Goal: Transaction & Acquisition: Obtain resource

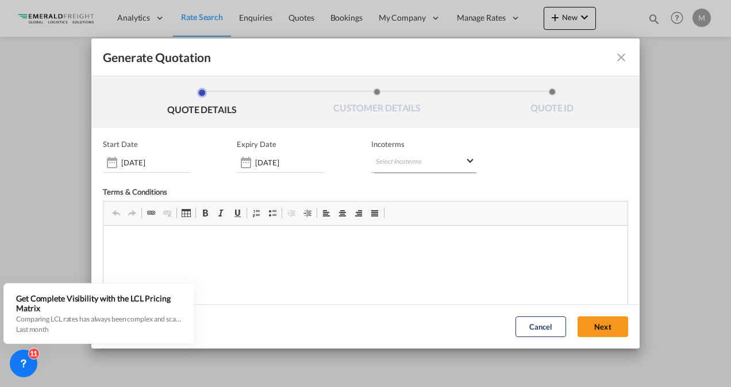
click at [467, 160] on md-select "Select Incoterms CFR - export Cost and Freight DPU - export Delivery at Place U…" at bounding box center [423, 162] width 105 height 21
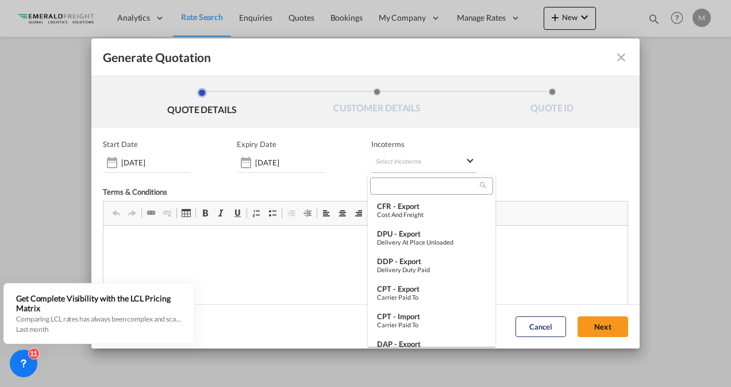
click at [467, 160] on md-backdrop at bounding box center [365, 193] width 731 height 387
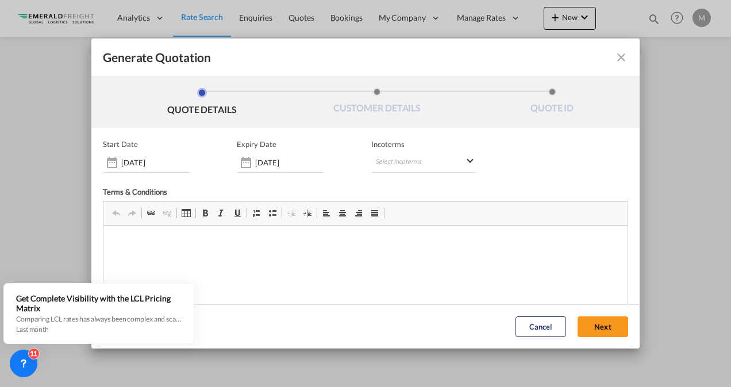
click at [614, 57] on md-icon "icon-close fg-AAA8AD cursor m-0" at bounding box center [621, 58] width 14 height 14
click at [596, 328] on button "Next" at bounding box center [602, 327] width 51 height 21
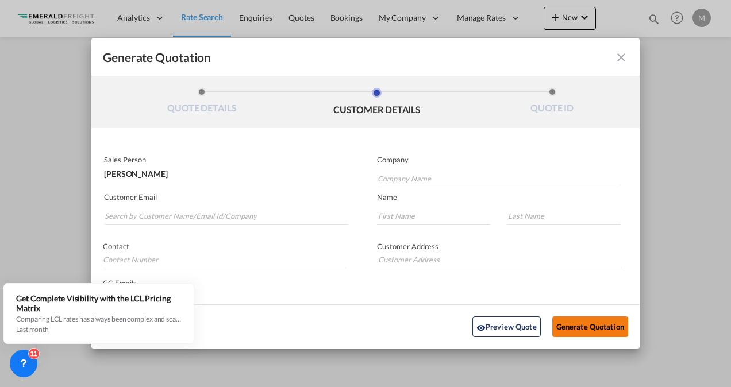
click at [597, 328] on button "Generate Quotation" at bounding box center [590, 327] width 76 height 21
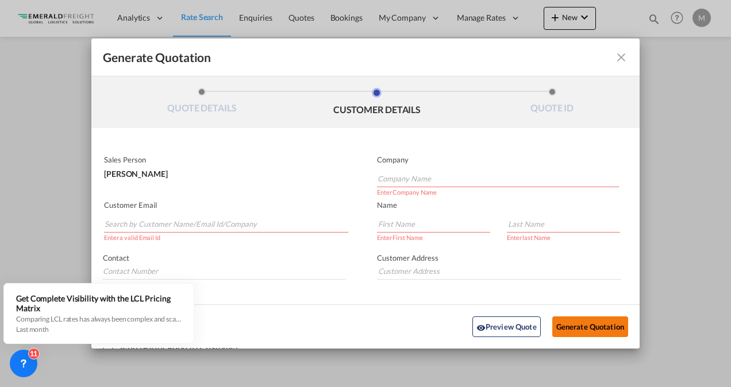
click at [597, 328] on button "Generate Quotation" at bounding box center [590, 327] width 76 height 21
click at [614, 59] on md-icon "icon-close fg-AAA8AD cursor m-0" at bounding box center [621, 58] width 14 height 14
